Goal: Task Accomplishment & Management: Manage account settings

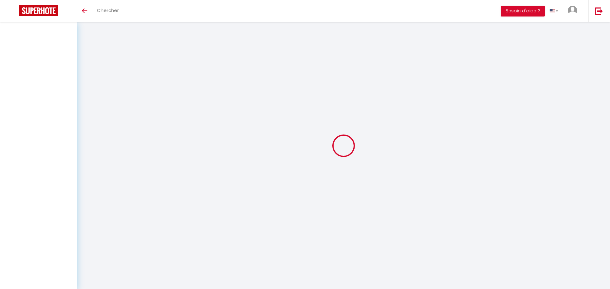
type input "Fabien"
type input "LAMOTTE"
type input "lamotte.immo@gmail.com"
type textarea "https://app.superhote.com/#/connect/gKhhWfy8ZF"
checkbox input "false"
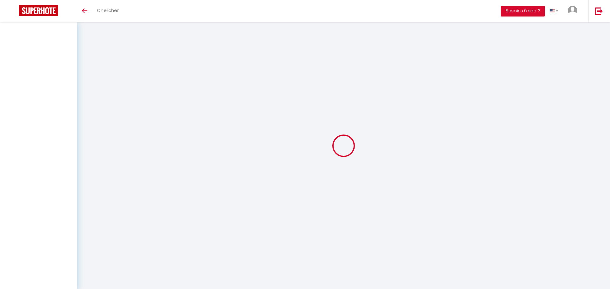
checkbox input "false"
checkbox input "true"
checkbox input "false"
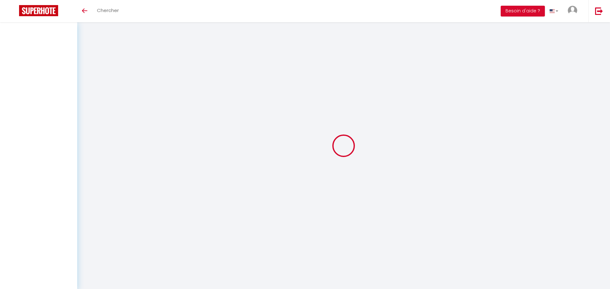
checkbox input "false"
checkbox input "true"
checkbox input "false"
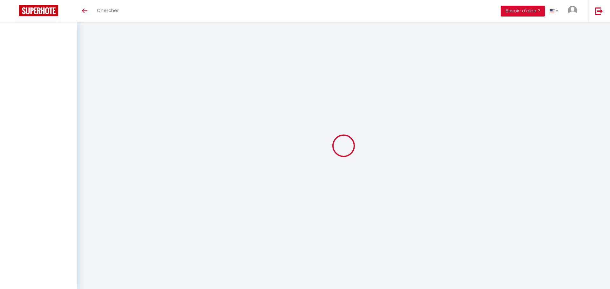
checkbox input "false"
select select
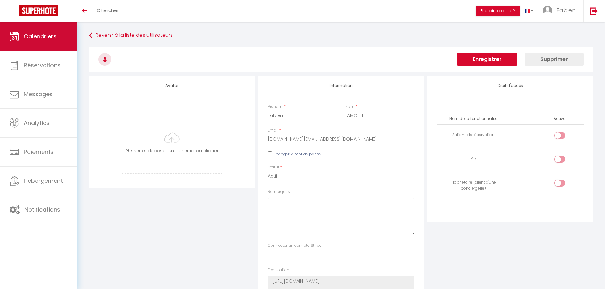
click at [32, 40] on span "Calendriers" at bounding box center [40, 36] width 33 height 8
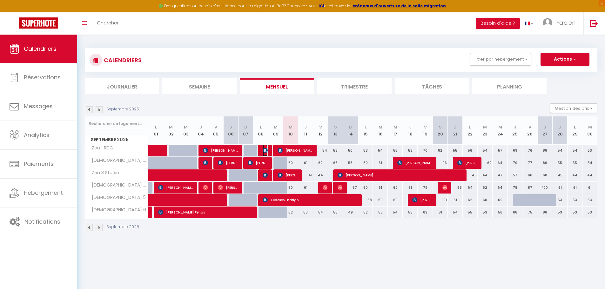
click at [263, 149] on img at bounding box center [265, 150] width 5 height 5
select select "OK"
select select "KO"
select select "0"
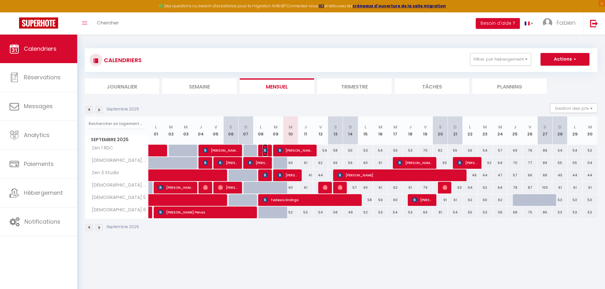
select select "1"
select select
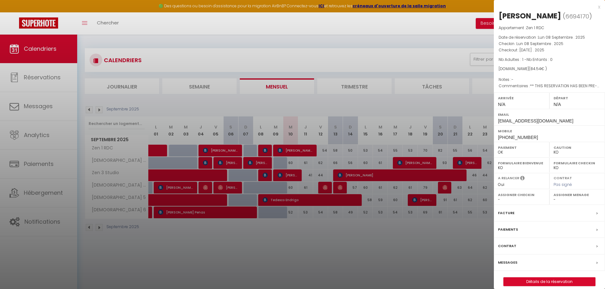
click at [322, 60] on div at bounding box center [302, 144] width 605 height 289
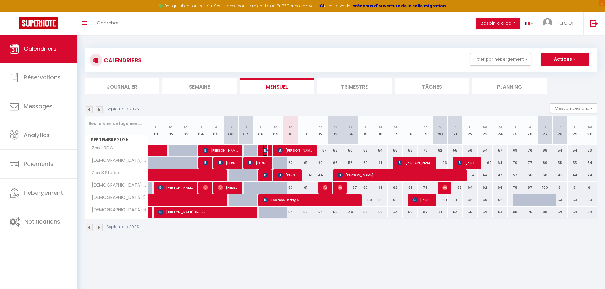
click at [265, 151] on img at bounding box center [265, 150] width 5 height 5
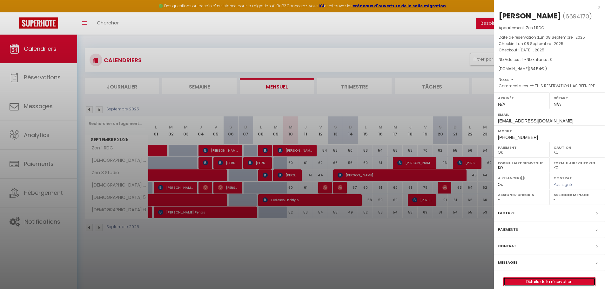
click at [552, 280] on link "Détails de la réservation" at bounding box center [550, 282] width 92 height 8
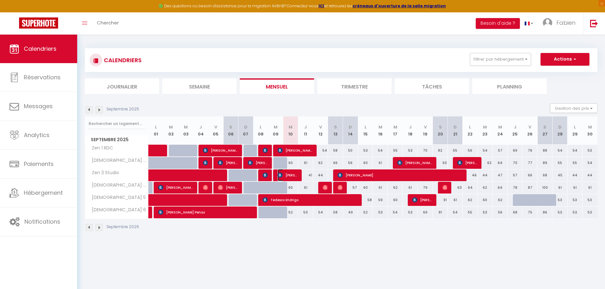
click at [283, 174] on span "[PERSON_NAME]" at bounding box center [288, 175] width 20 height 12
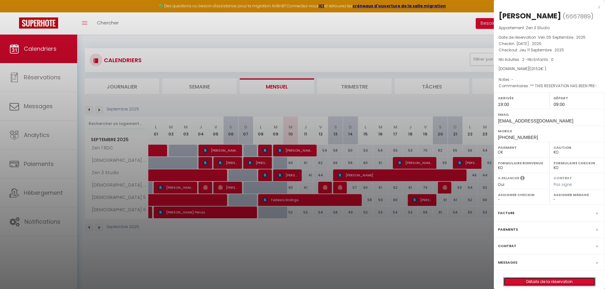
click at [547, 280] on link "Détails de la réservation" at bounding box center [550, 282] width 92 height 8
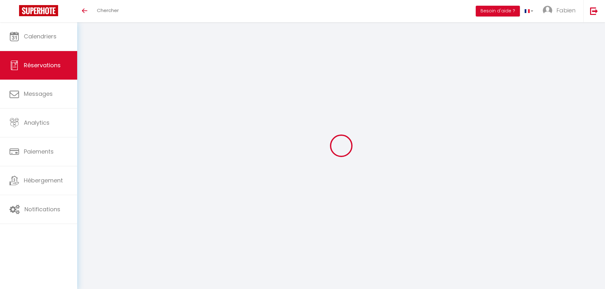
select select
checkbox input "false"
type textarea "** THIS RESERVATION HAS BEEN PRE-PAID ** This guest has requested a receipt for…"
type input "36"
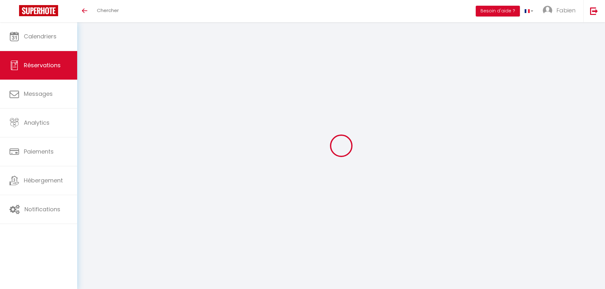
type input "1.87"
select select
checkbox input "false"
select select
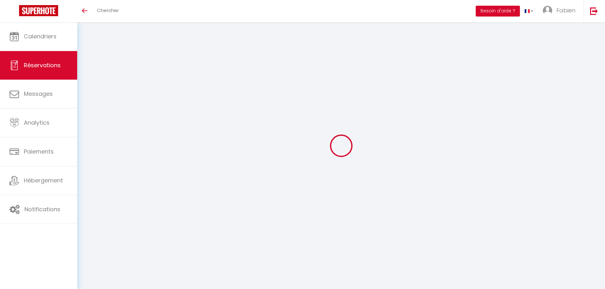
select select
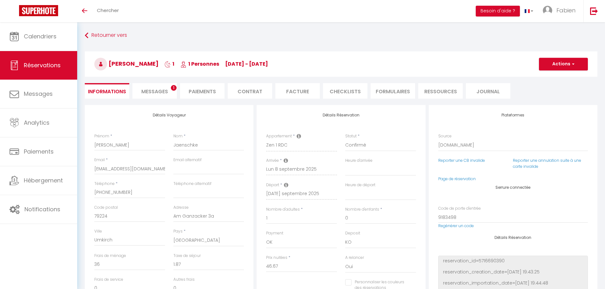
click at [164, 91] on span "Messages" at bounding box center [154, 91] width 27 height 7
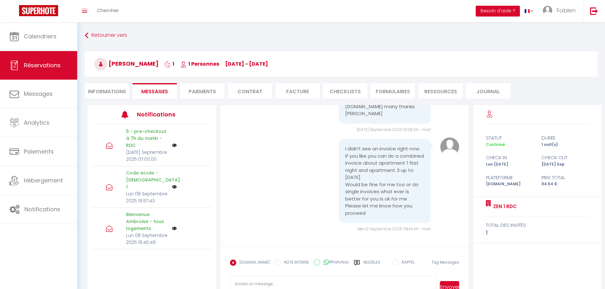
scroll to position [1366, 0]
click at [109, 92] on li "Informations" at bounding box center [107, 91] width 44 height 16
select select
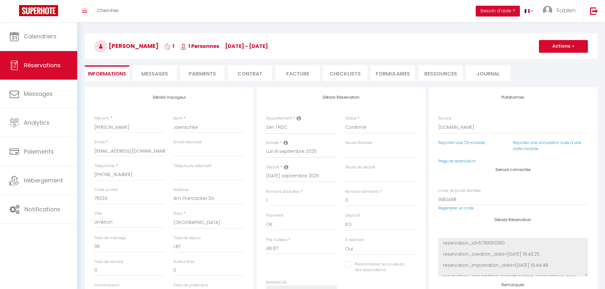
scroll to position [32, 0]
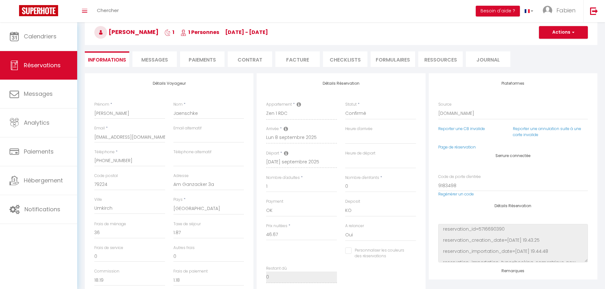
click at [155, 60] on span "Messages" at bounding box center [154, 59] width 27 height 7
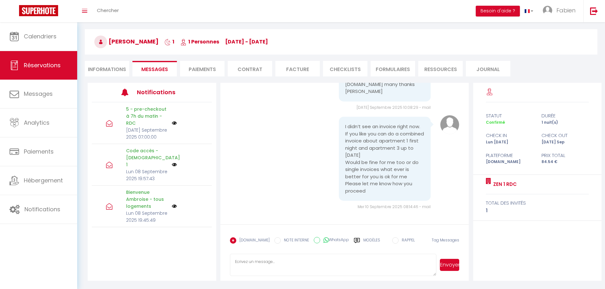
click at [110, 70] on li "Informations" at bounding box center [107, 69] width 44 height 16
select select
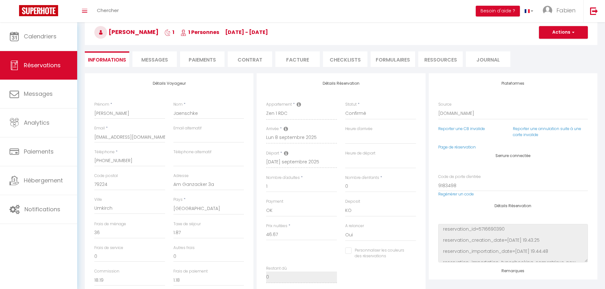
select select
checkbox input "false"
select select
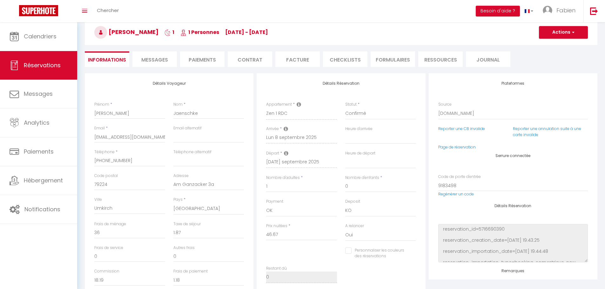
checkbox input "false"
click at [298, 58] on li "Facture" at bounding box center [297, 59] width 44 height 16
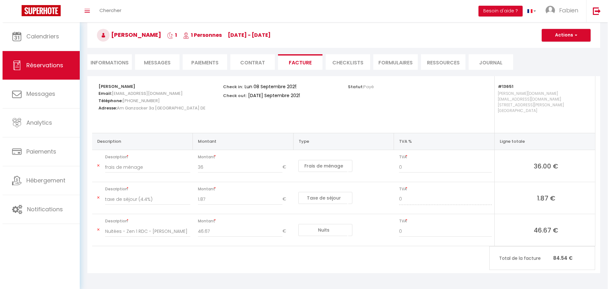
scroll to position [23, 0]
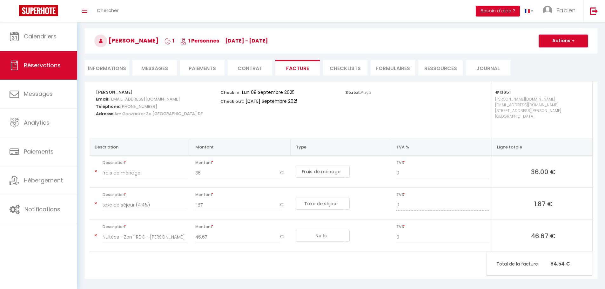
click at [560, 41] on button "Actions" at bounding box center [563, 41] width 49 height 13
click at [560, 71] on link "Envoyer la facture" at bounding box center [558, 71] width 53 height 8
type input "[EMAIL_ADDRESS][DOMAIN_NAME]"
type input "Your invoice 6694170 - Zen 1 RDC"
type textarea "Hi, Here is the link to download your invoice: https://superhote.com/applink/in…"
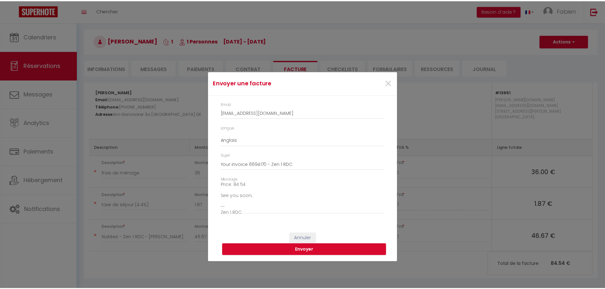
scroll to position [72, 0]
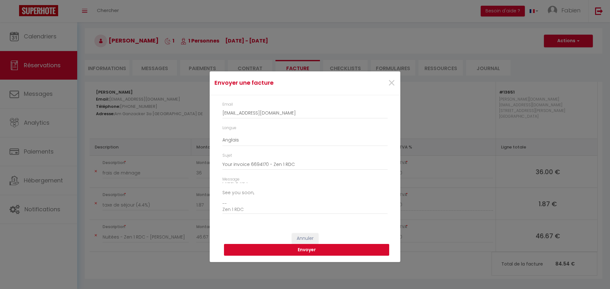
click at [307, 248] on button "Envoyer" at bounding box center [306, 250] width 165 height 12
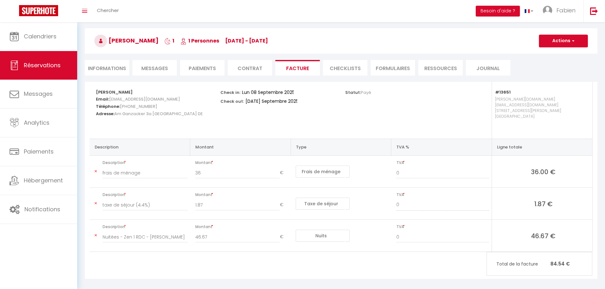
click at [107, 67] on li "Informations" at bounding box center [107, 68] width 44 height 16
select select
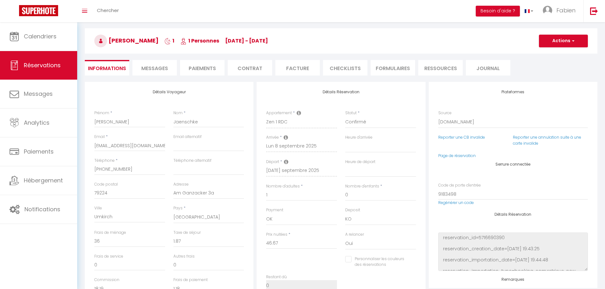
click at [145, 67] on span "Messages" at bounding box center [154, 68] width 27 height 7
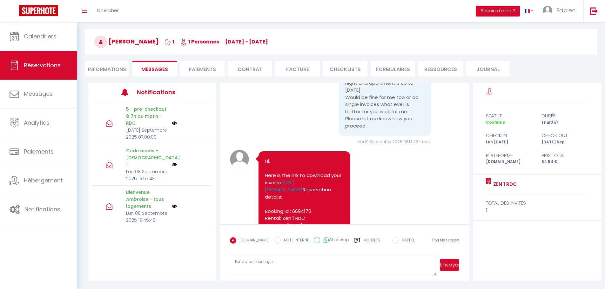
scroll to position [22, 0]
click at [110, 71] on li "Informations" at bounding box center [107, 69] width 44 height 16
select select
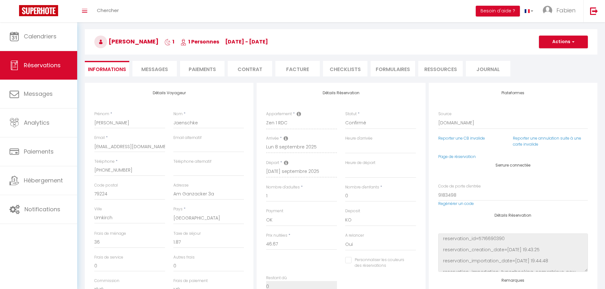
scroll to position [23, 0]
select select
checkbox input "false"
select select
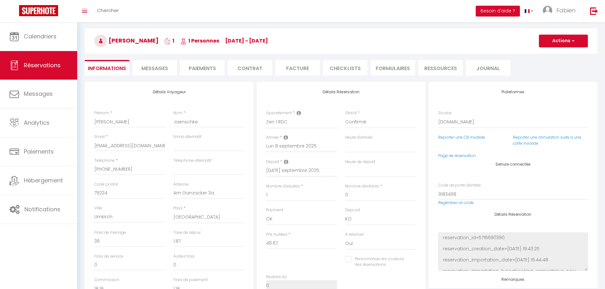
select select
checkbox input "false"
select select
checkbox input "false"
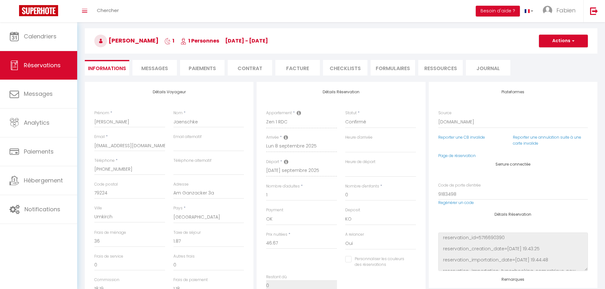
select select
checkbox input "false"
select select
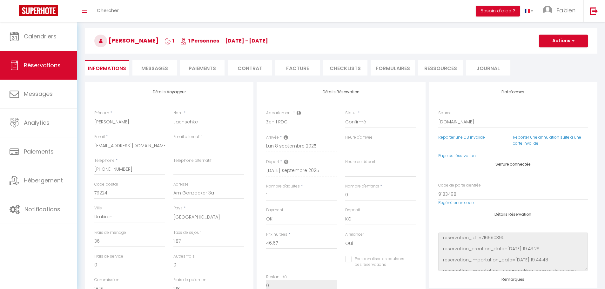
checkbox input "false"
select select
checkbox input "false"
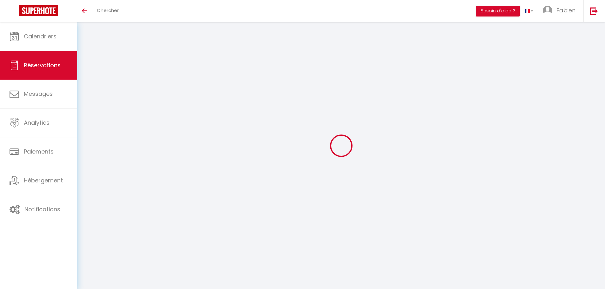
select select
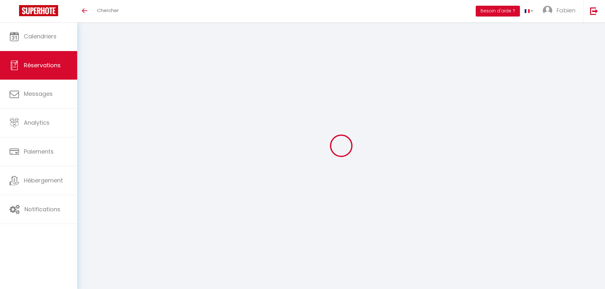
type input "Frank"
type input "Jaenschke"
type input "fjaens.186317@guest.booking.com"
type input "frank.jaenschke@gravotech.com"
type input "+4915259749331"
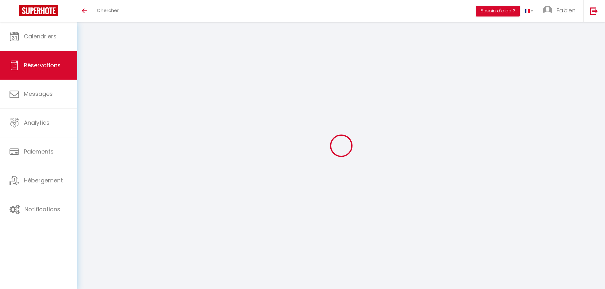
type input "+4915259749331"
type input "79224"
type input "Am Ganzacker 3a"
type input "Umkirch"
select select "DE"
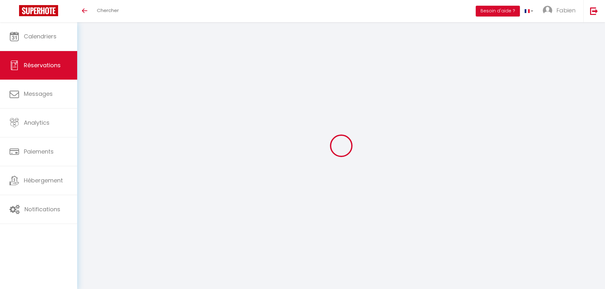
type input "34"
type input "25.99"
type input "1.7"
select select "46527"
select select "1"
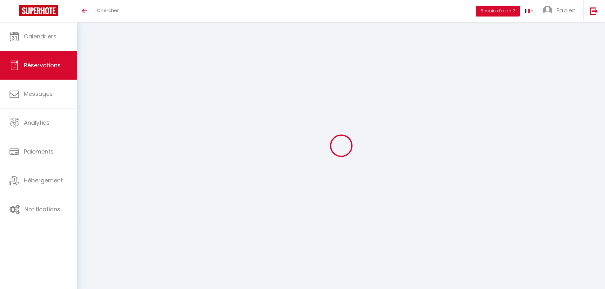
select select
type input "2"
select select "12"
select select
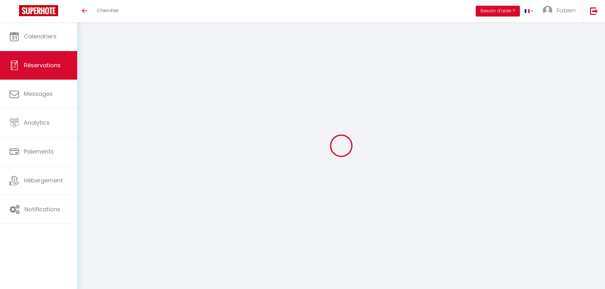
type input "84.15"
checkbox input "false"
type input "0"
select select "2"
type input "0"
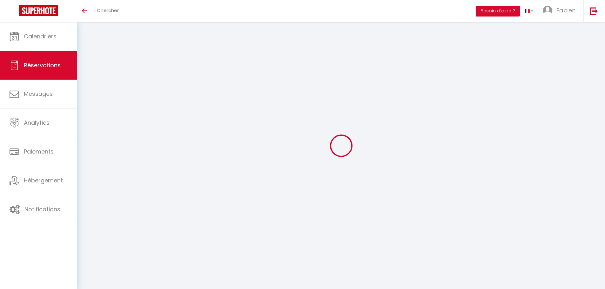
type input "0"
select select
select select "14"
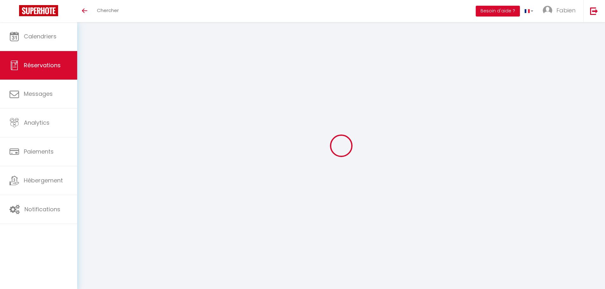
checkbox input "false"
select select
checkbox input "false"
select select
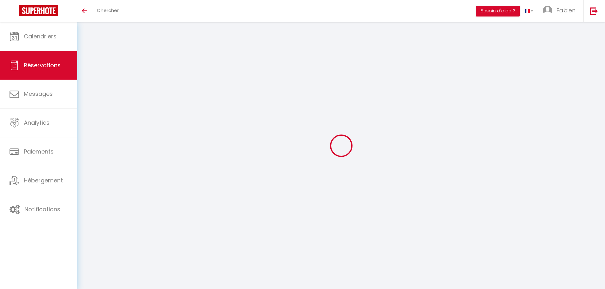
select select
checkbox input "false"
type textarea "** THIS RESERVATION HAS BEEN PRE-PAID ** BOOKING NOTE : Payment charge is EUR 1…"
type input "3.37"
select select
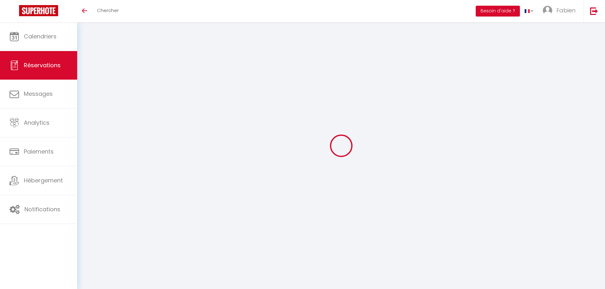
select select
checkbox input "false"
select select "19:00"
select select "09:00"
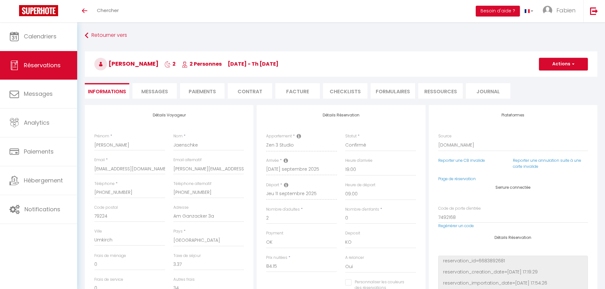
click at [298, 91] on li "Facture" at bounding box center [297, 91] width 44 height 16
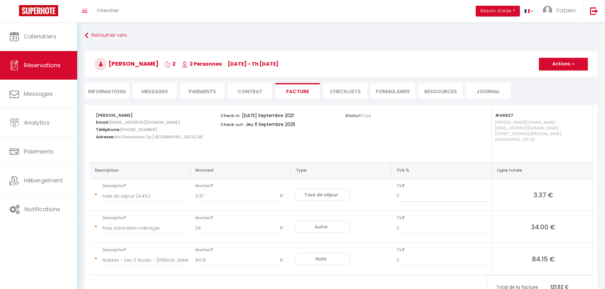
click at [106, 92] on li "Informations" at bounding box center [107, 91] width 44 height 16
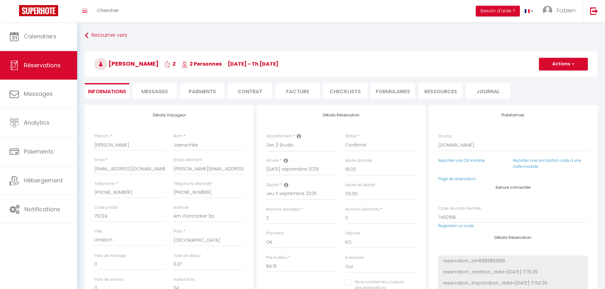
click at [301, 91] on li "Facture" at bounding box center [297, 91] width 44 height 16
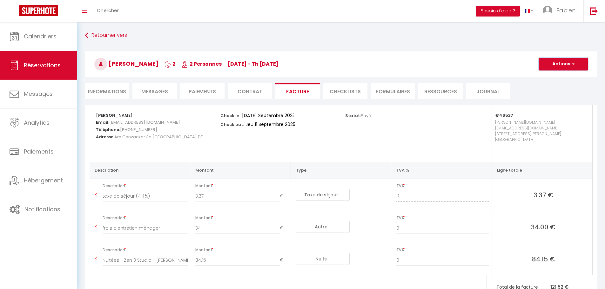
click at [565, 62] on button "Actions" at bounding box center [563, 64] width 49 height 13
click at [558, 94] on link "Envoyer la facture" at bounding box center [558, 95] width 53 height 8
type input "fjaens.186317@guest.booking.com"
type input "Your invoice 6667889 - Zen 3 Studio"
type textarea "Hi, Here is the link to download your invoice: https://superhote.com/applink/in…"
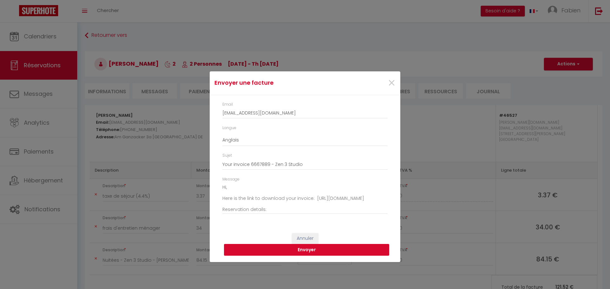
click at [302, 251] on button "Envoyer" at bounding box center [306, 250] width 165 height 12
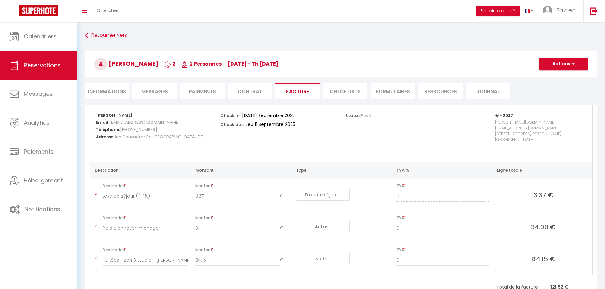
click at [109, 92] on li "Informations" at bounding box center [107, 91] width 44 height 16
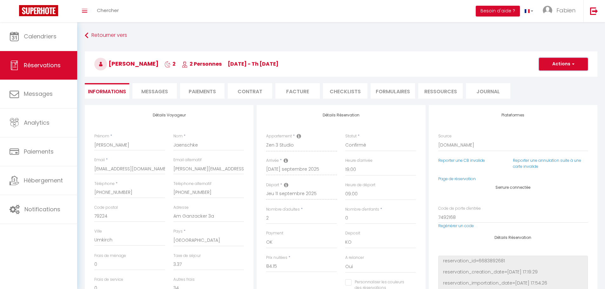
click at [561, 62] on button "Actions" at bounding box center [563, 64] width 49 height 13
click at [295, 93] on li "Facture" at bounding box center [297, 91] width 44 height 16
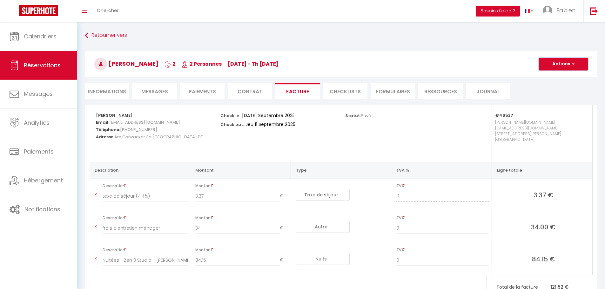
click at [555, 59] on button "Actions" at bounding box center [563, 64] width 49 height 13
click at [565, 95] on link "Envoyer la facture" at bounding box center [558, 95] width 53 height 8
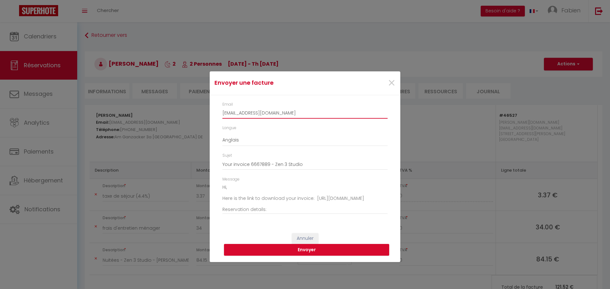
click at [296, 114] on input "fjaens.186317@guest.booking.com" at bounding box center [304, 112] width 165 height 11
click at [305, 113] on input "fjaens.186317@guest.booking.com" at bounding box center [304, 112] width 165 height 11
click at [326, 77] on div "Envoyer une facture ×" at bounding box center [304, 83] width 189 height 14
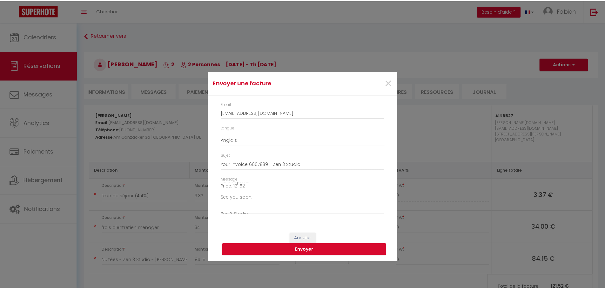
scroll to position [64, 0]
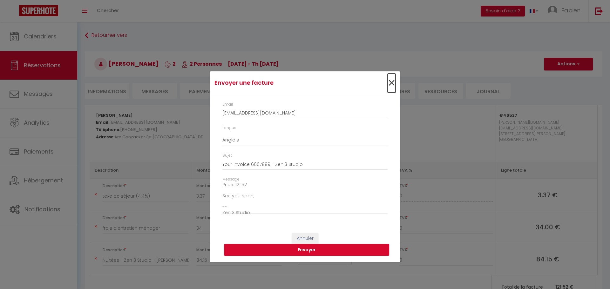
click at [393, 84] on span "×" at bounding box center [392, 83] width 8 height 19
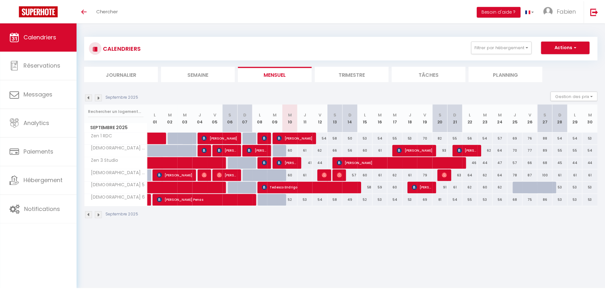
scroll to position [22, 0]
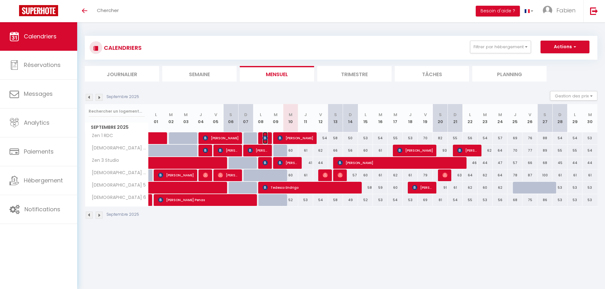
click at [265, 138] on img at bounding box center [265, 138] width 5 height 5
select select "OK"
select select "KO"
select select "0"
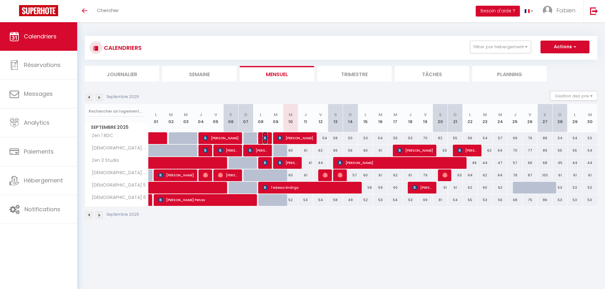
select select "1"
select select
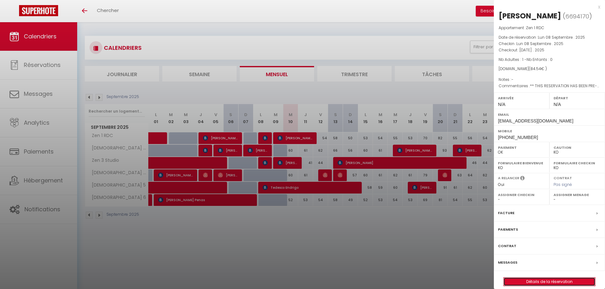
click at [557, 283] on link "Détails de la réservation" at bounding box center [550, 282] width 92 height 8
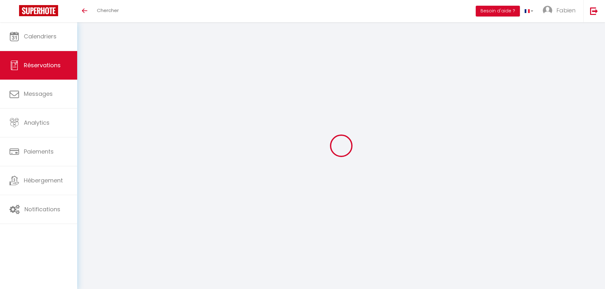
select select
checkbox input "false"
select select
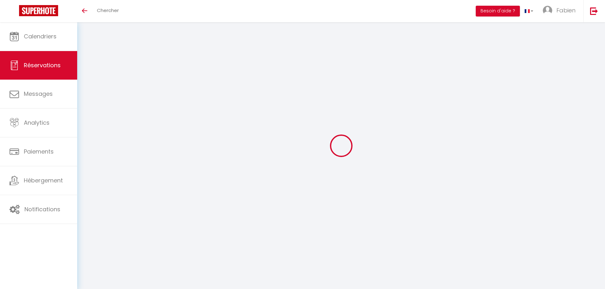
checkbox input "false"
type textarea "** THIS RESERVATION HAS BEEN PRE-PAID ** This guest has requested a receipt for…"
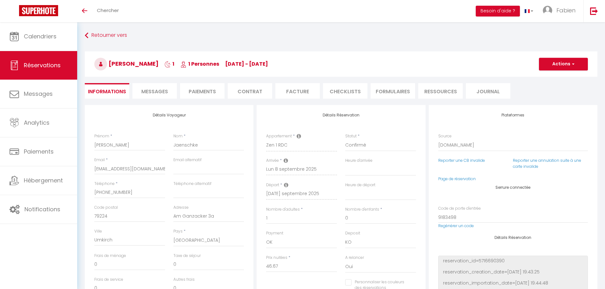
type input "36"
type input "1.87"
select select
checkbox input "false"
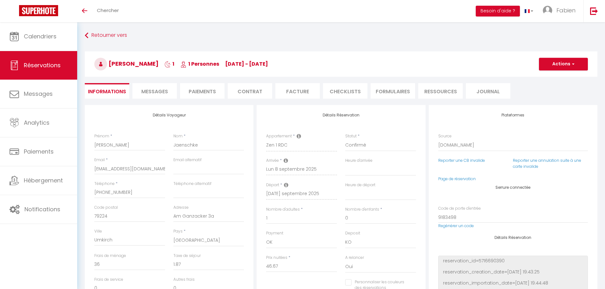
select select
click at [157, 90] on span "Messages" at bounding box center [154, 91] width 27 height 7
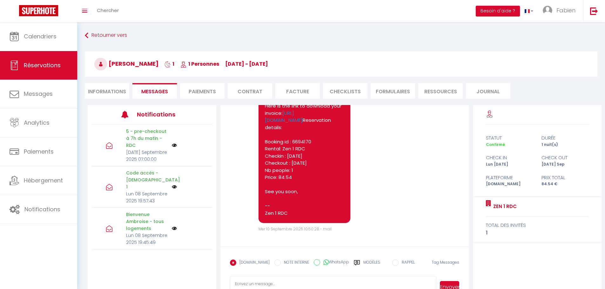
scroll to position [1601, 0]
click at [101, 91] on li "Informations" at bounding box center [107, 91] width 44 height 16
select select
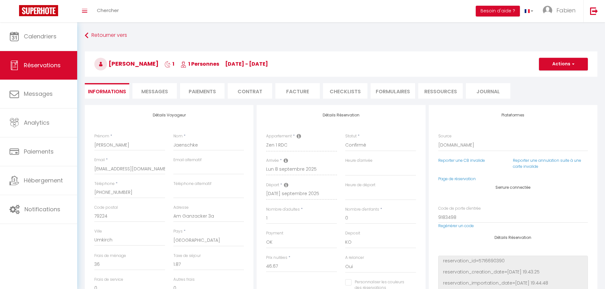
select select
checkbox input "false"
select select
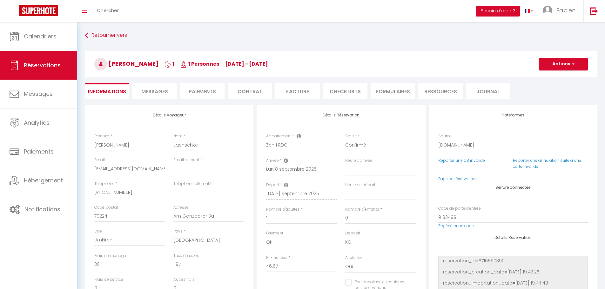
checkbox input "false"
click at [292, 91] on li "Facture" at bounding box center [297, 91] width 44 height 16
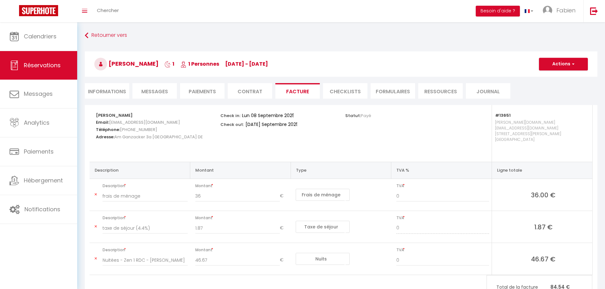
click at [106, 90] on li "Informations" at bounding box center [107, 91] width 44 height 16
select select
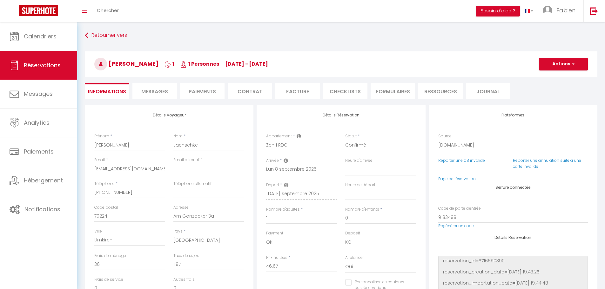
click at [408, 112] on div "Détails Réservation Appartement * Zen 1 RDC Zen 2 RDC Zen 3 Studio Zen 4 Balnéo…" at bounding box center [341, 217] width 169 height 224
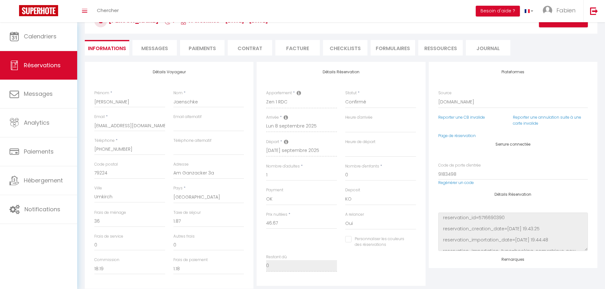
scroll to position [95, 0]
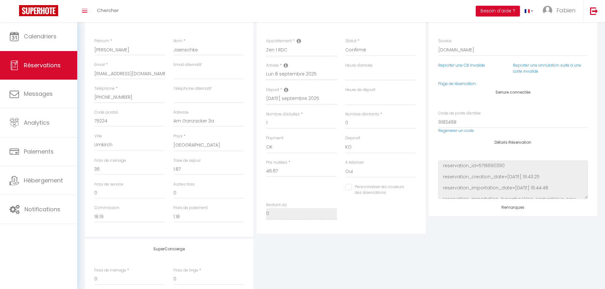
select select
checkbox input "false"
select select
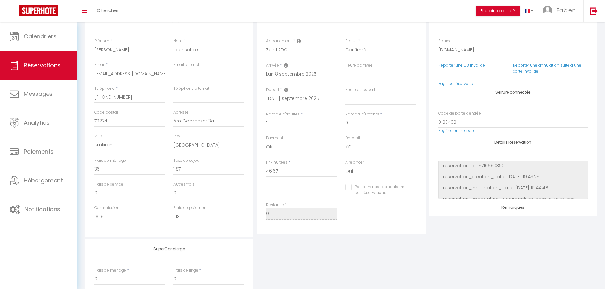
checkbox input "false"
select select
checkbox input "false"
select select
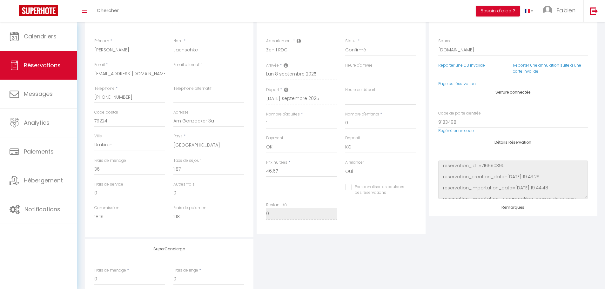
select select
checkbox input "false"
select select
checkbox input "false"
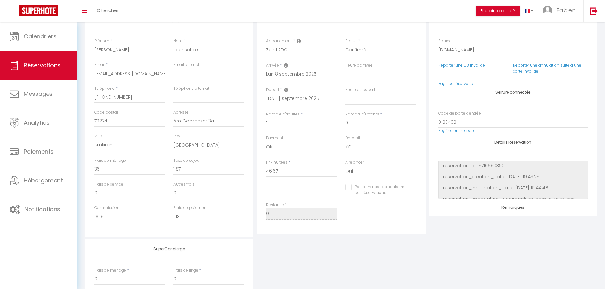
select select
checkbox input "false"
select select
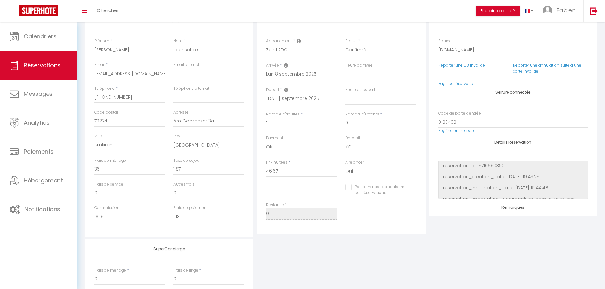
checkbox input "false"
select select
checkbox input "false"
select select
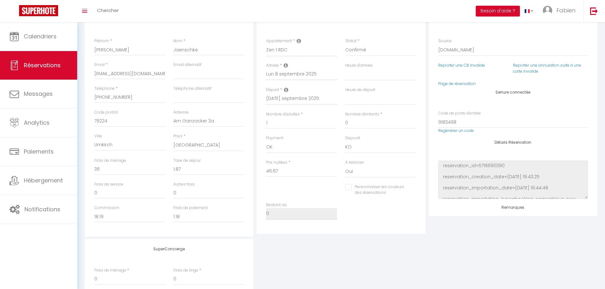
select select
checkbox input "false"
select select
checkbox input "false"
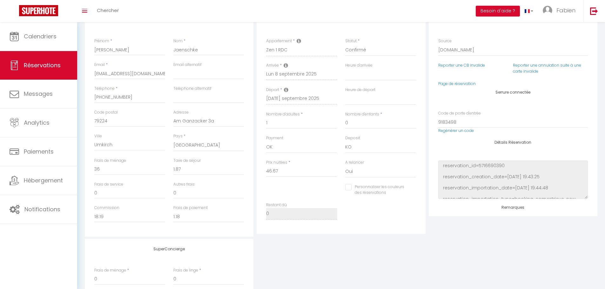
select select
checkbox input "false"
select select
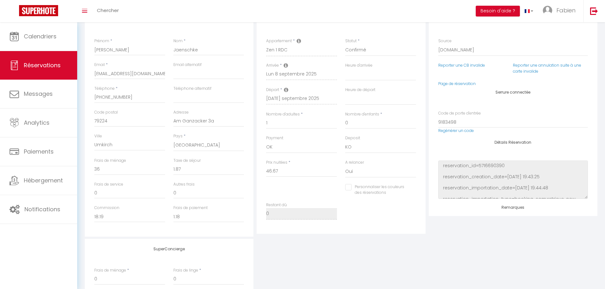
checkbox input "false"
select select
checkbox input "false"
select select
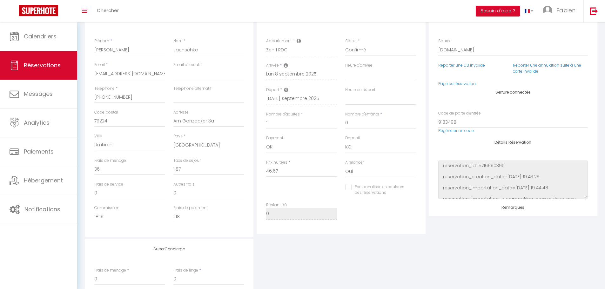
select select
checkbox input "false"
select select
checkbox input "false"
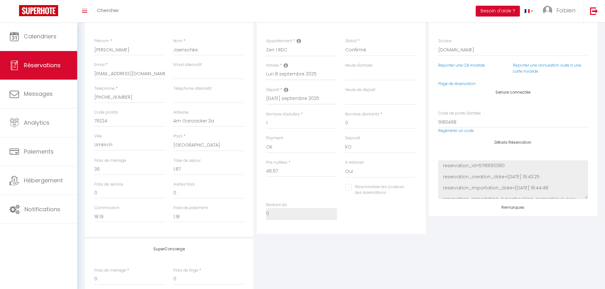
select select
checkbox input "false"
select select
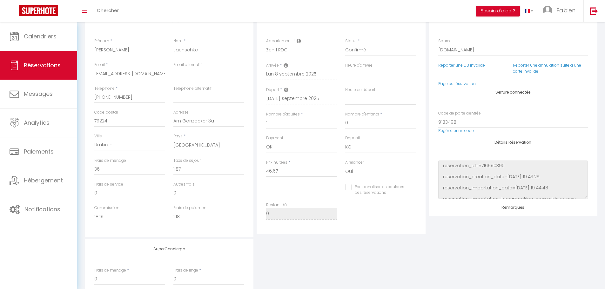
checkbox input "false"
select select
checkbox input "false"
select select
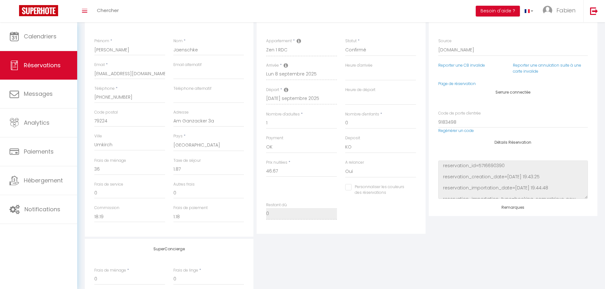
select select
checkbox input "false"
select select
checkbox input "false"
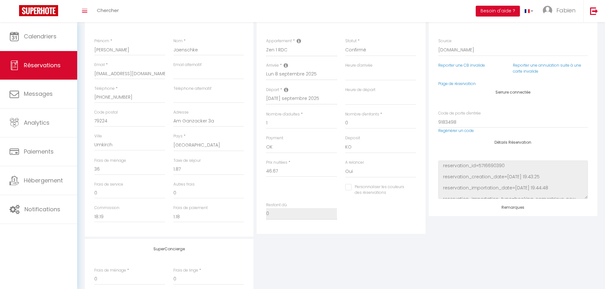
select select
checkbox input "false"
select select
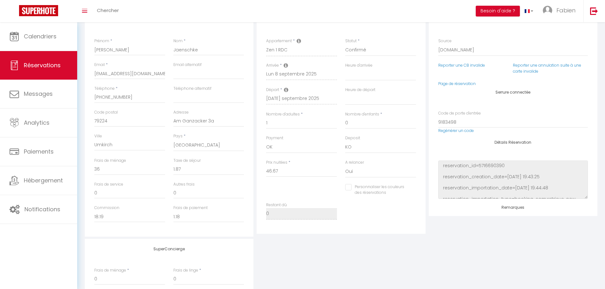
checkbox input "false"
select select
checkbox input "false"
select select
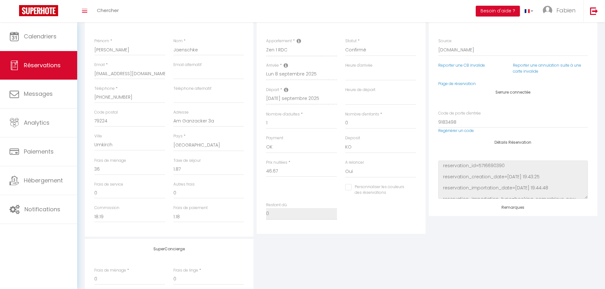
select select
checkbox input "false"
select select
checkbox input "false"
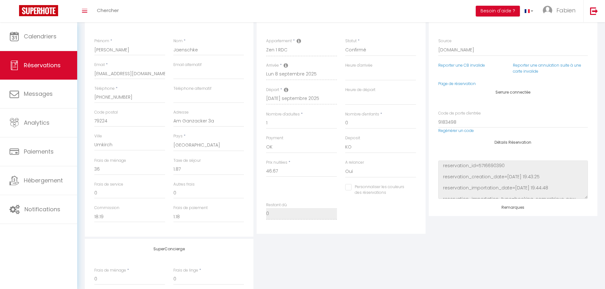
select select
checkbox input "false"
select select
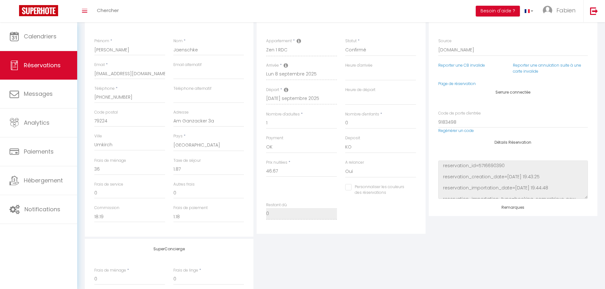
checkbox input "false"
select select
checkbox input "false"
select select
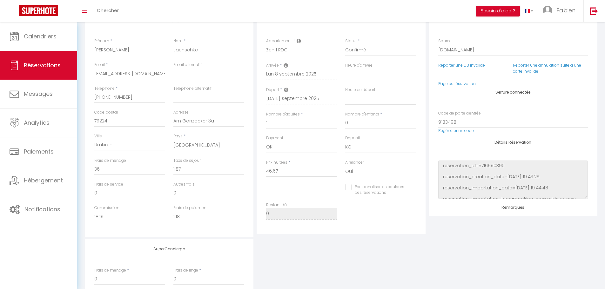
select select
checkbox input "false"
select select
checkbox input "false"
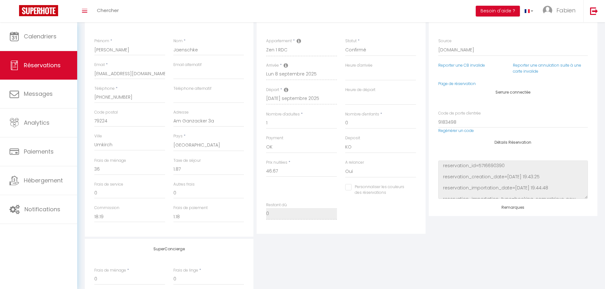
select select
checkbox input "false"
select select
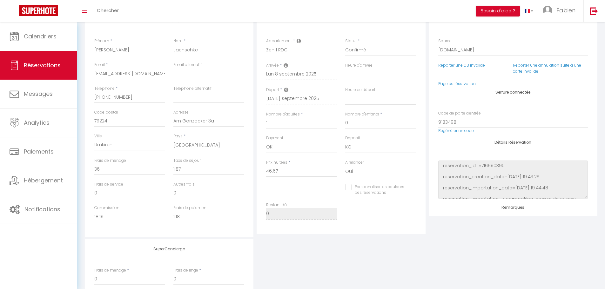
checkbox input "false"
select select
checkbox input "false"
select select
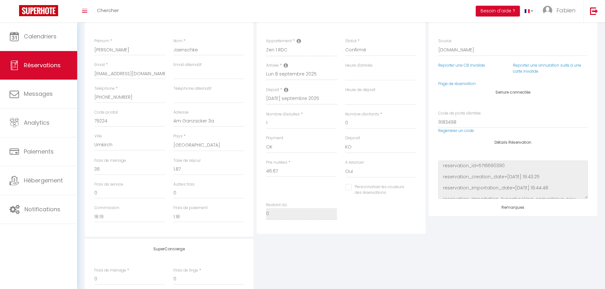
select select
checkbox input "false"
select select
checkbox input "false"
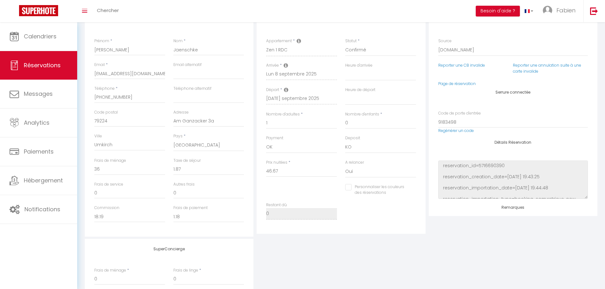
select select
checkbox input "false"
select select
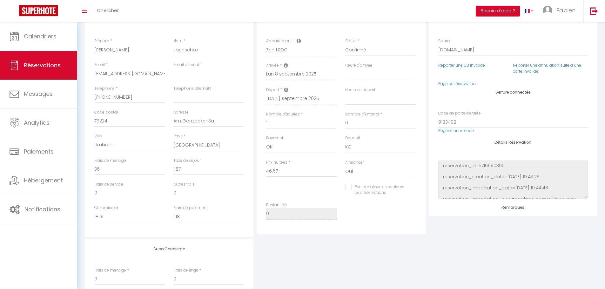
checkbox input "false"
select select
checkbox input "false"
select select
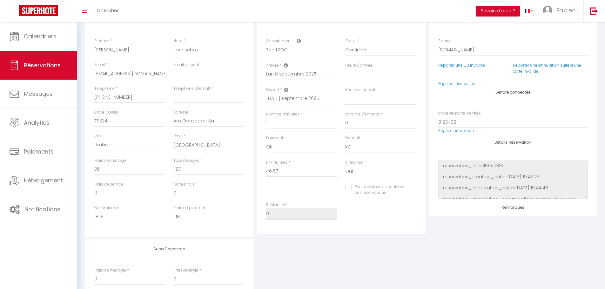
select select
checkbox input "false"
select select
checkbox input "false"
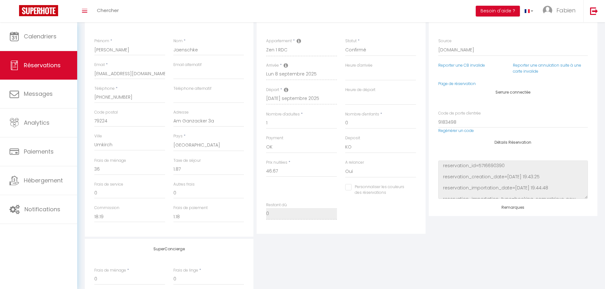
select select
checkbox input "false"
select select
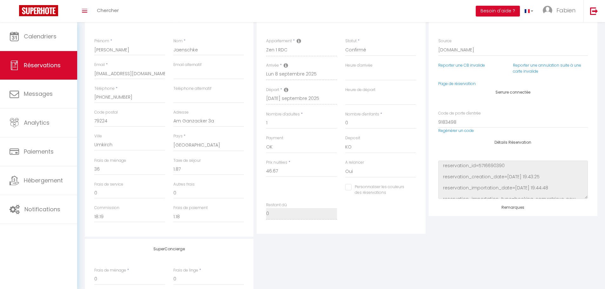
checkbox input "false"
select select
checkbox input "false"
select select
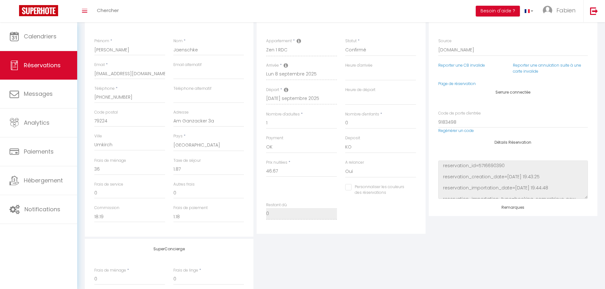
select select
checkbox input "false"
select select
checkbox input "false"
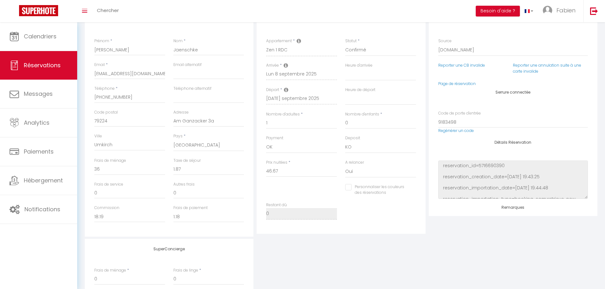
select select
checkbox input "false"
select select
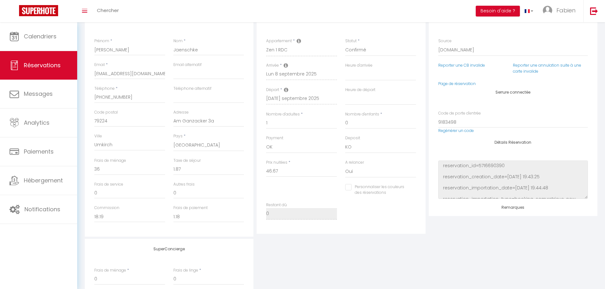
checkbox input "false"
select select
checkbox input "false"
select select
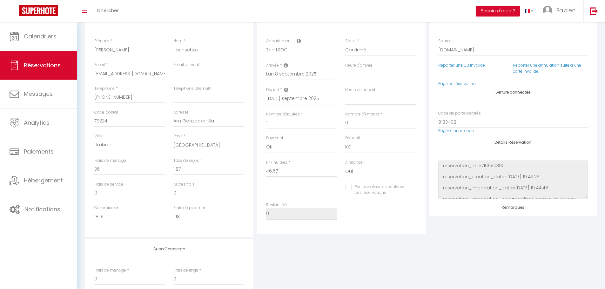
select select
checkbox input "false"
select select
checkbox input "false"
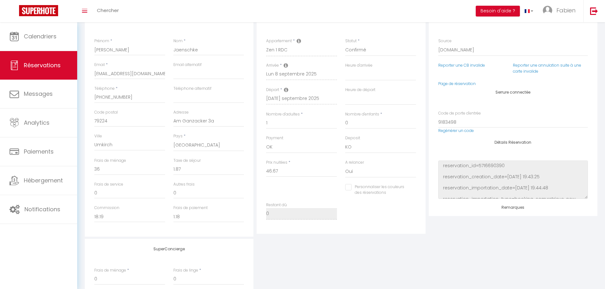
select select
checkbox input "false"
select select
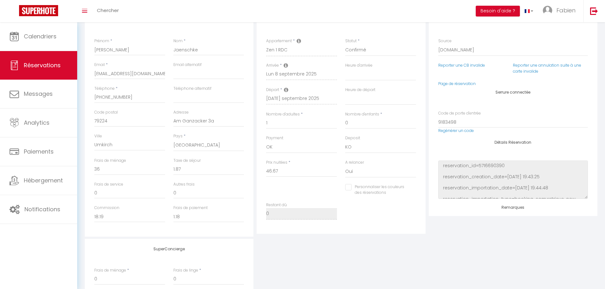
checkbox input "false"
select select
checkbox input "false"
select select
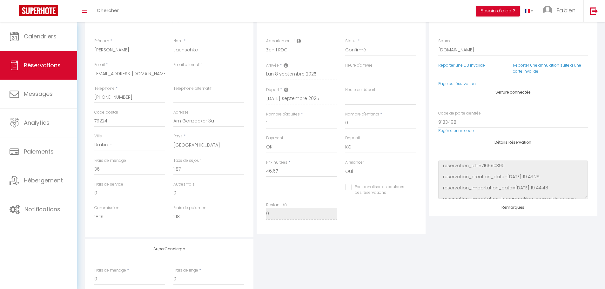
select select
checkbox input "false"
select select
checkbox input "false"
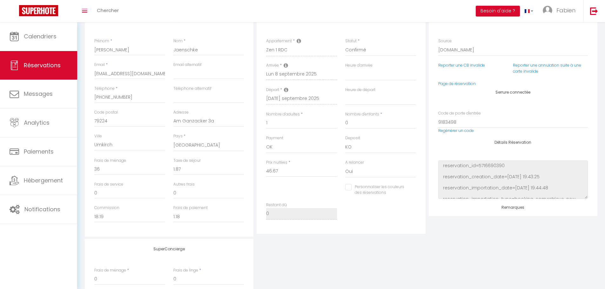
select select
checkbox input "false"
